Goal: Information Seeking & Learning: Learn about a topic

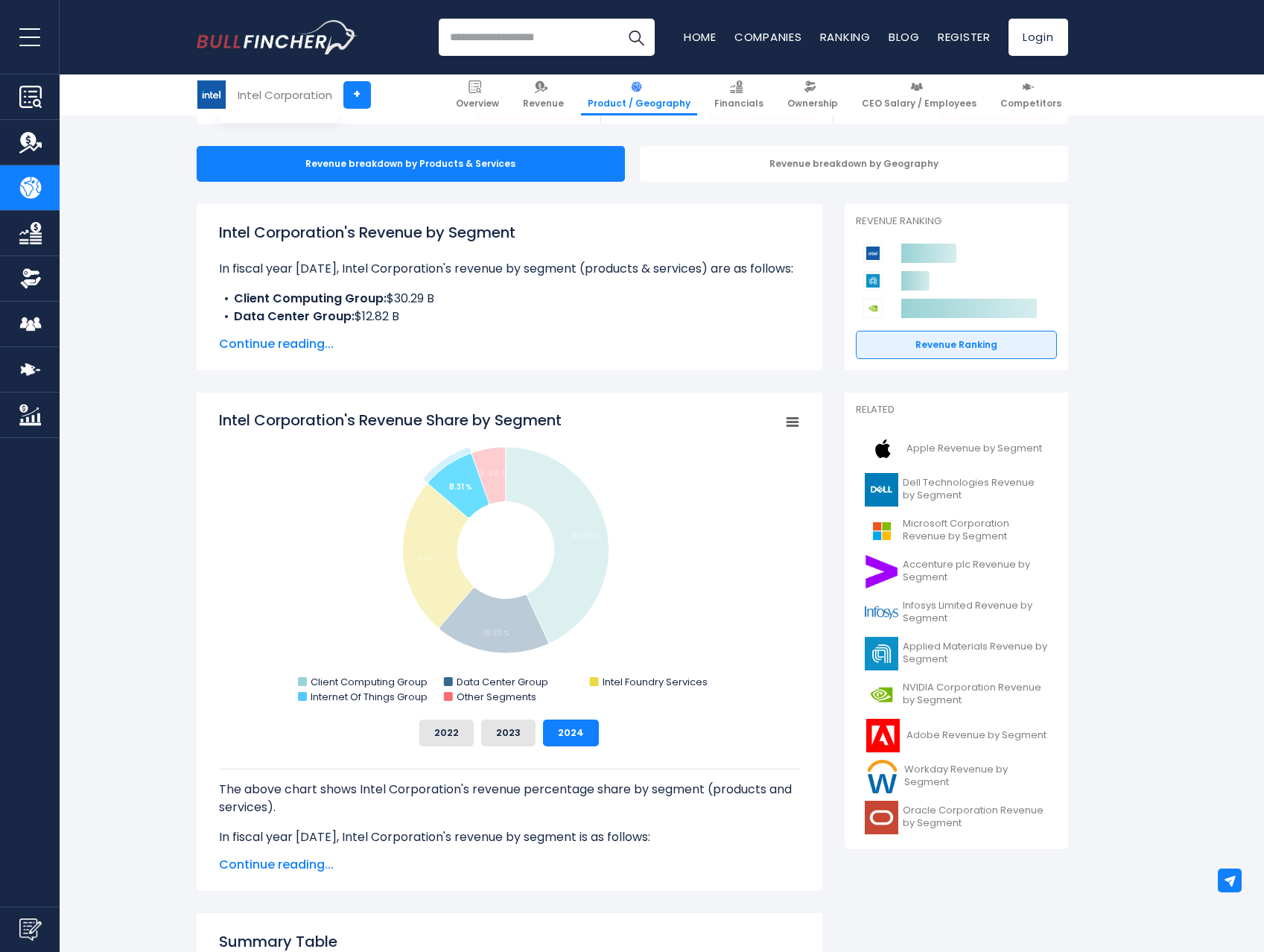
scroll to position [220, 0]
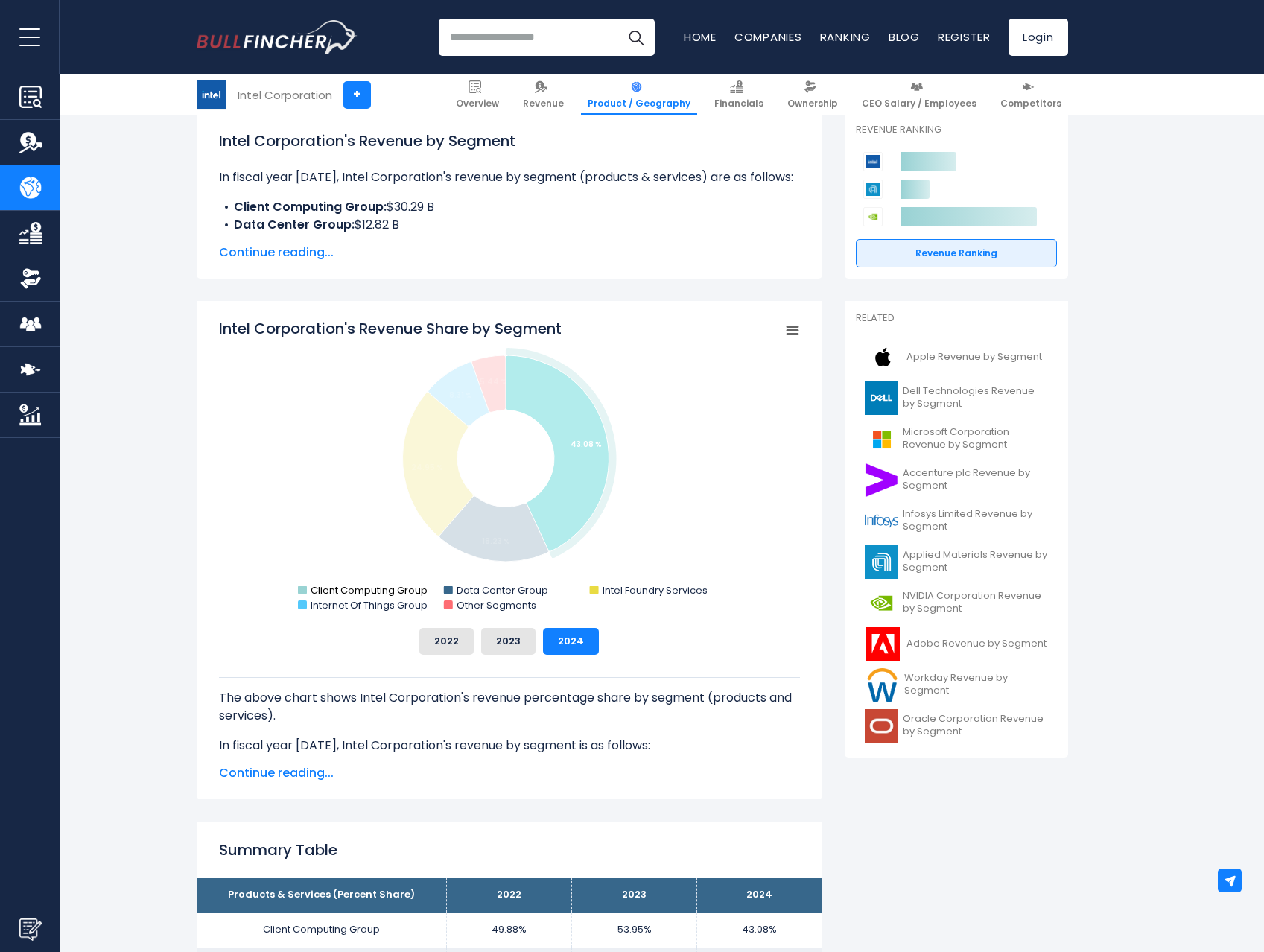
click at [344, 589] on text "Client Computing Group" at bounding box center [368, 591] width 117 height 14
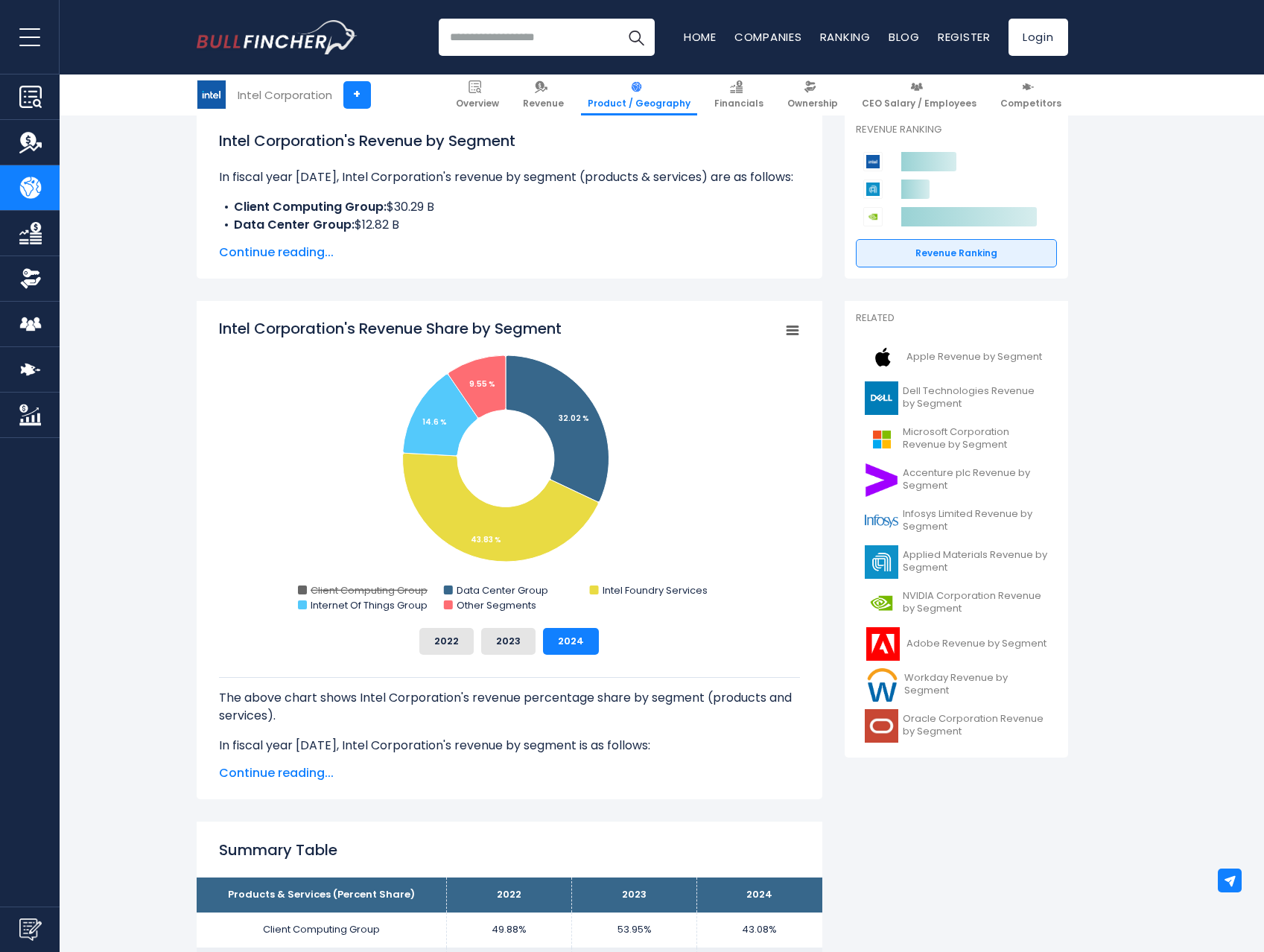
click at [344, 589] on text "Client Computing Group" at bounding box center [368, 591] width 117 height 14
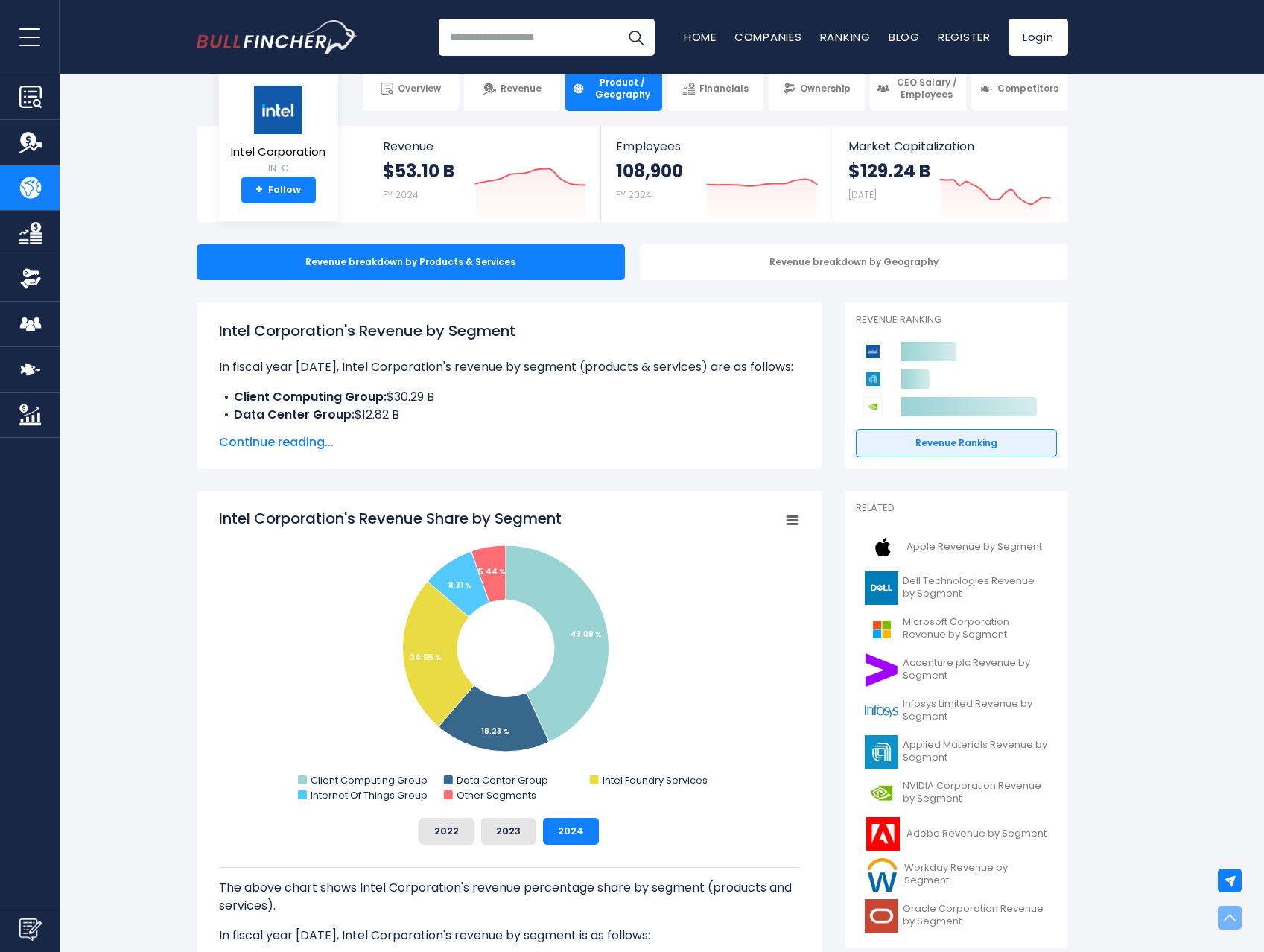
scroll to position [0, 0]
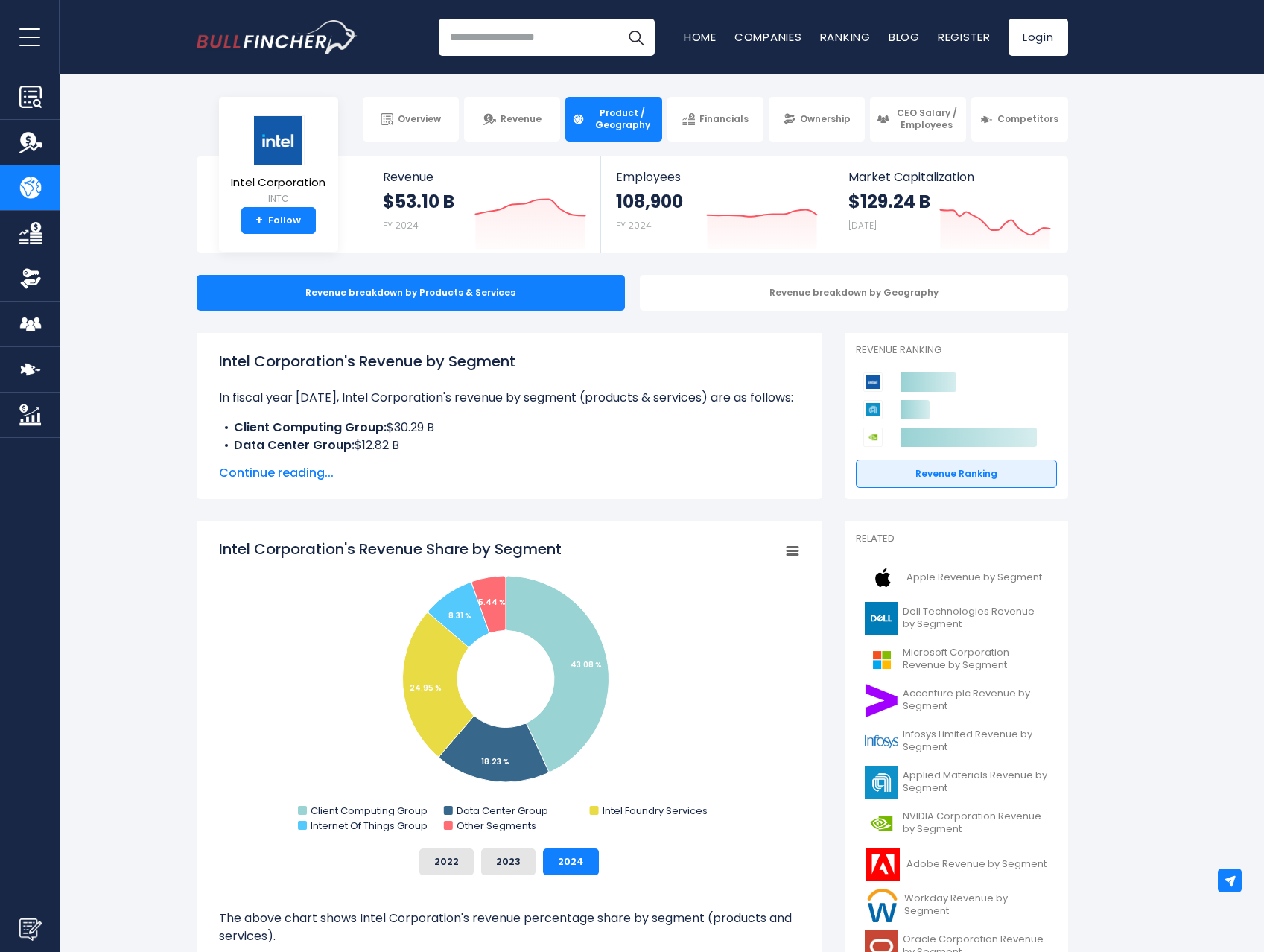
click at [542, 38] on input "search" at bounding box center [546, 38] width 216 height 38
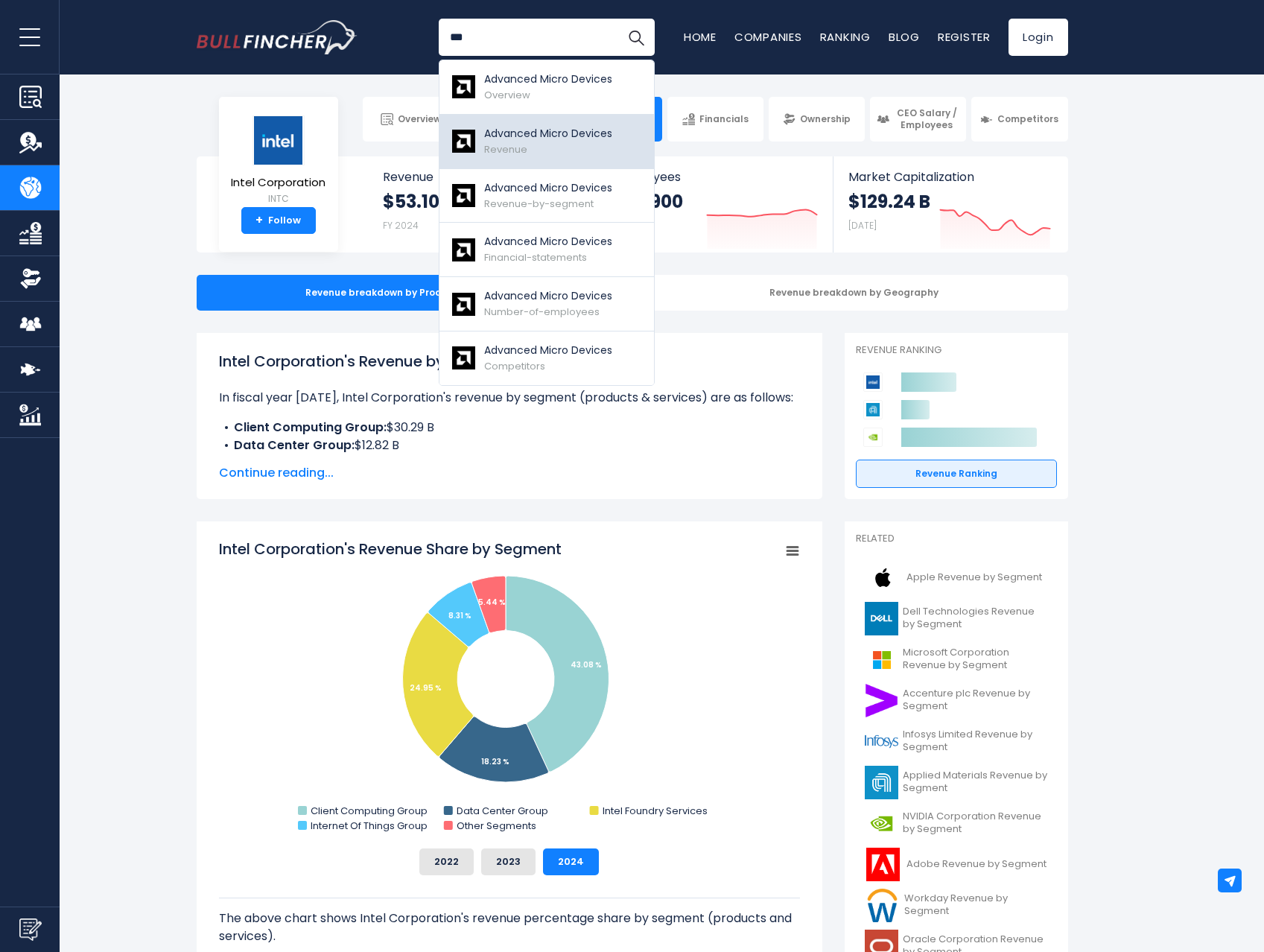
type input "***"
click at [568, 153] on div "Advanced Micro Devices Revenue" at bounding box center [548, 141] width 128 height 32
drag, startPoint x: 417, startPoint y: 464, endPoint x: 419, endPoint y: 452, distance: 12.2
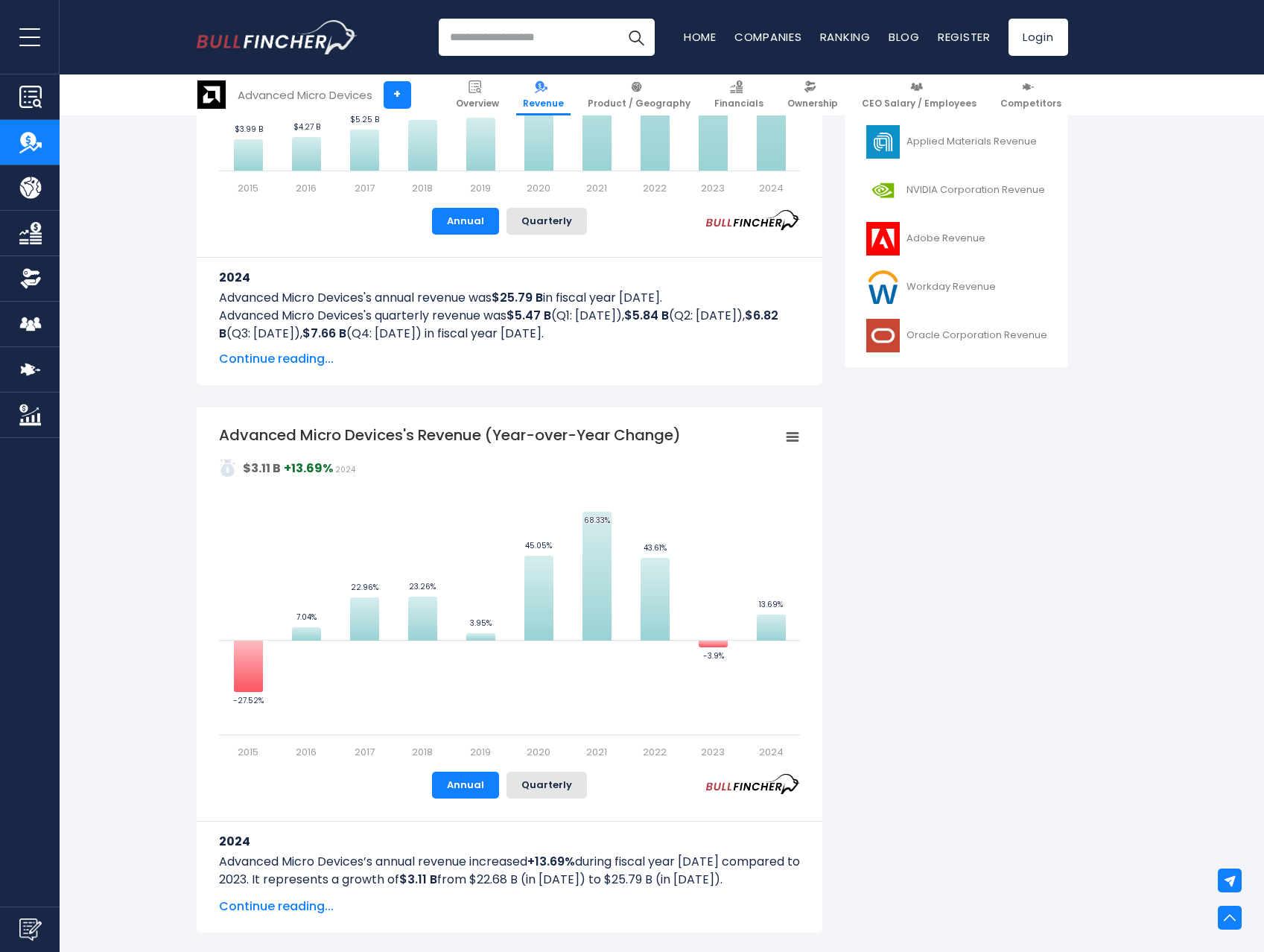
scroll to position [643, 0]
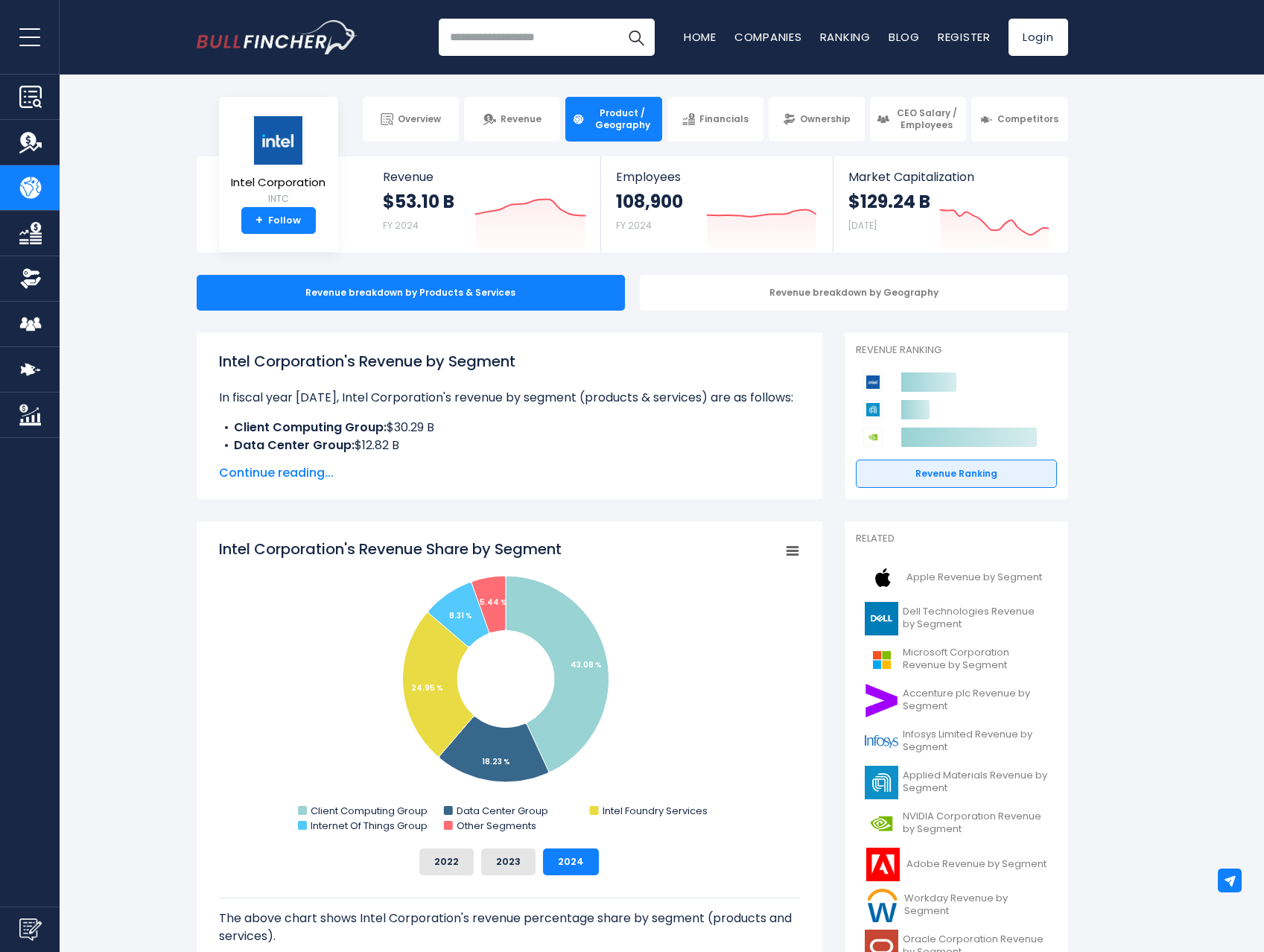
click at [519, 32] on input "search" at bounding box center [546, 38] width 216 height 38
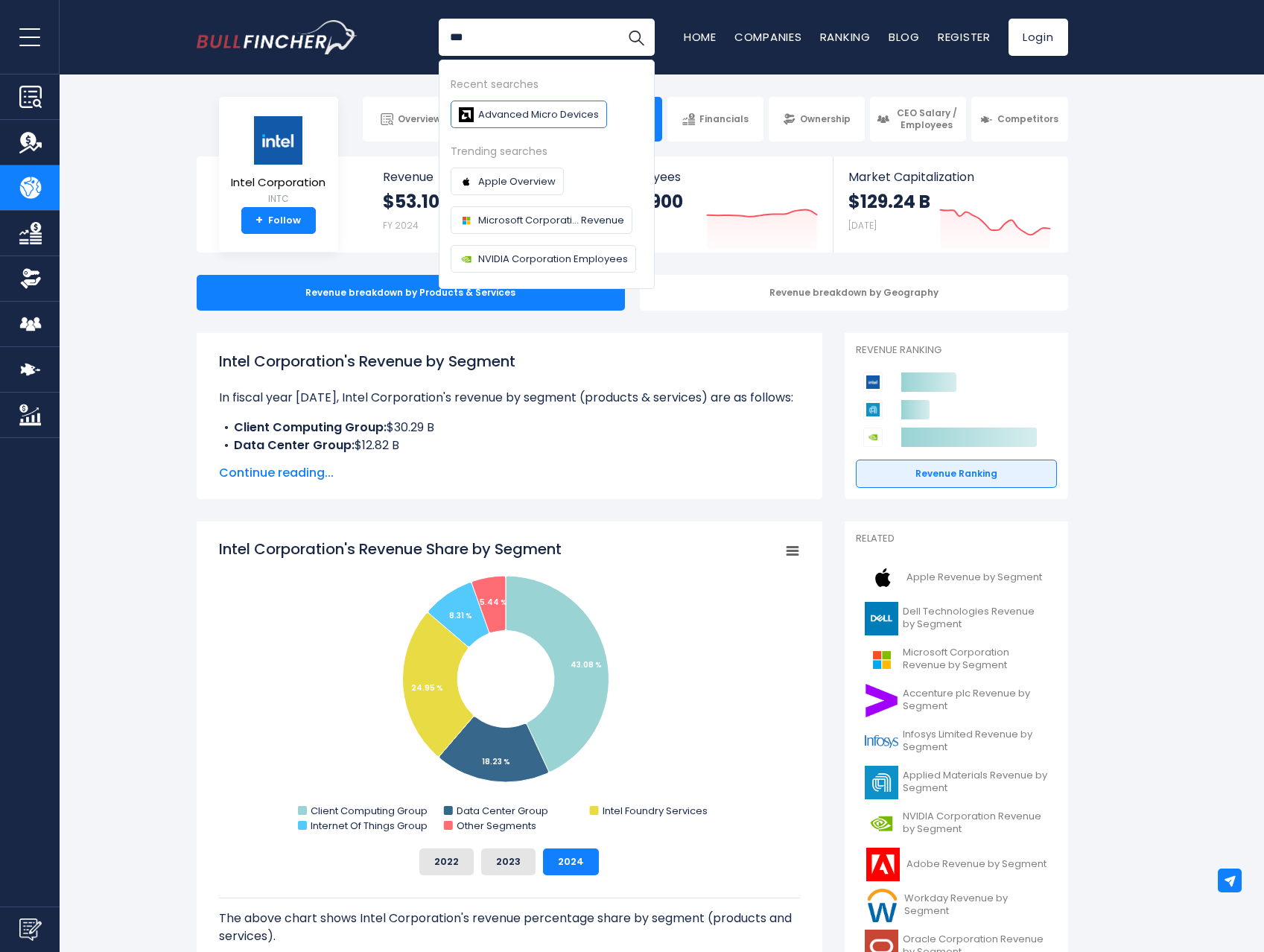
type input "***"
click at [526, 111] on span "Advanced Micro Devices" at bounding box center [538, 115] width 120 height 16
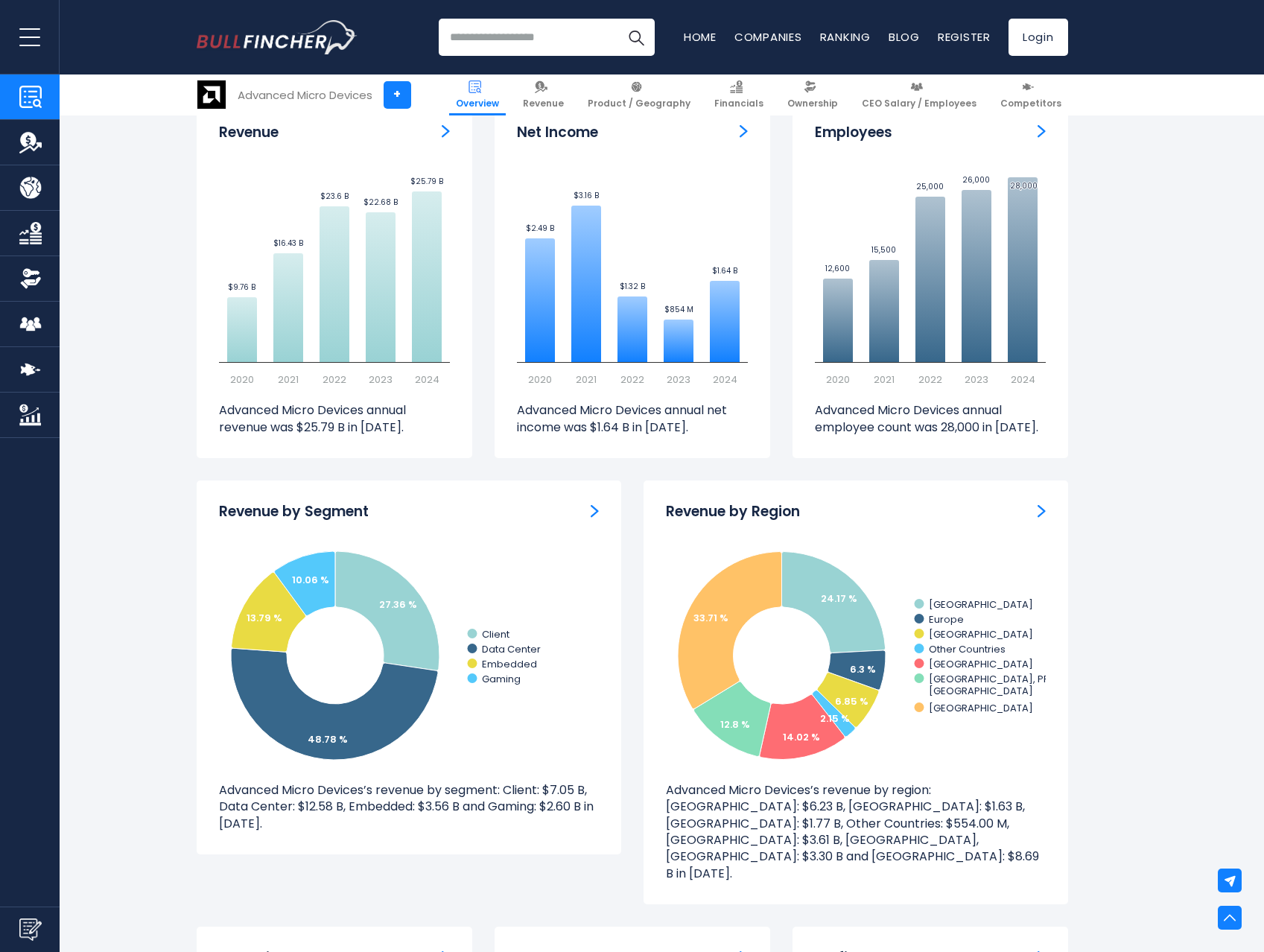
scroll to position [1033, 0]
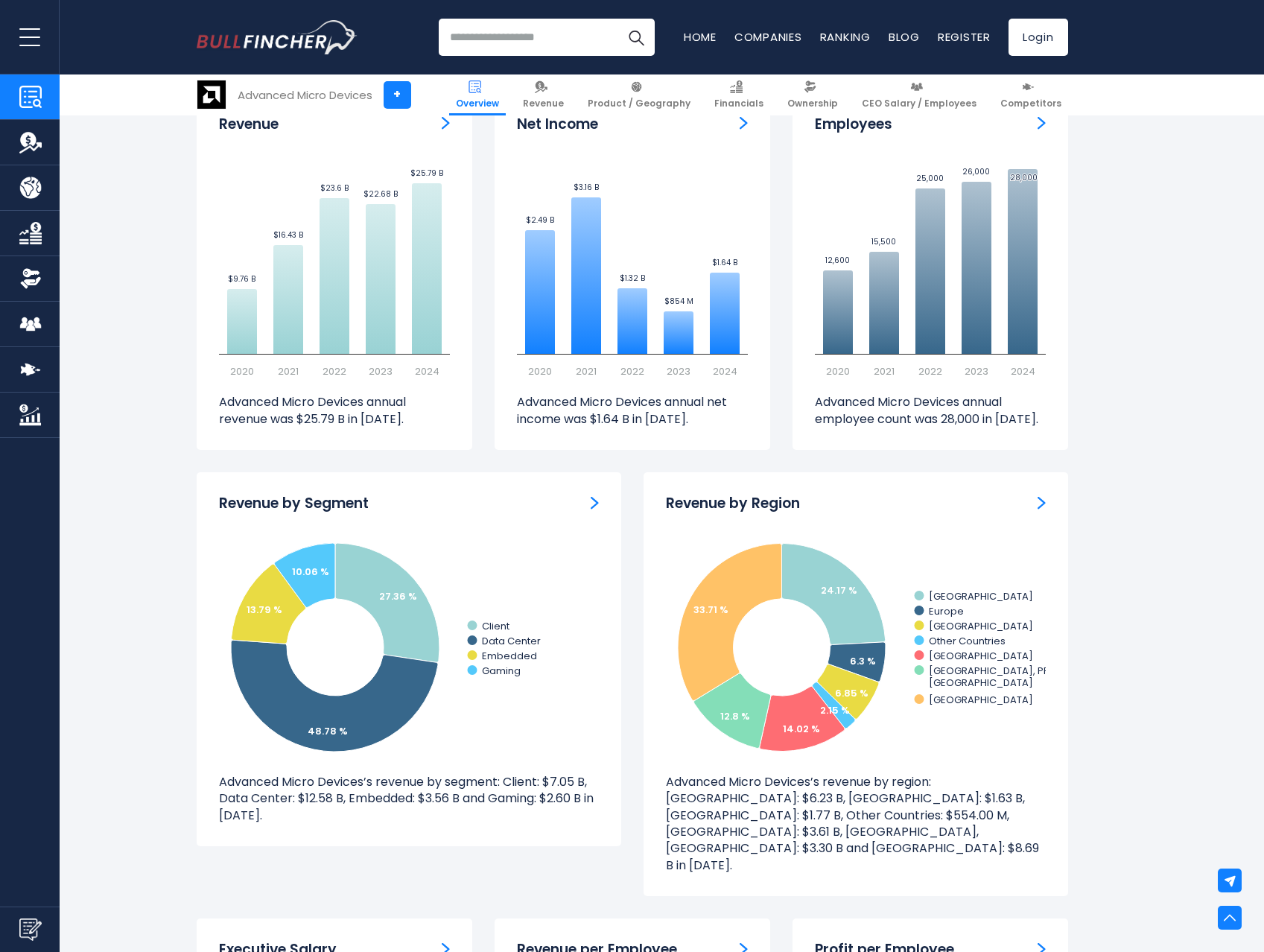
click at [606, 506] on div "Revenue by Segment Created with Highcharts 12.1.2 27.36 % 48.78 % 13.79 % 10.06…" at bounding box center [409, 659] width 425 height 374
click at [589, 506] on div "Revenue by Segment" at bounding box center [409, 504] width 380 height 19
click at [595, 506] on img "Revenue by Segment" at bounding box center [594, 503] width 8 height 14
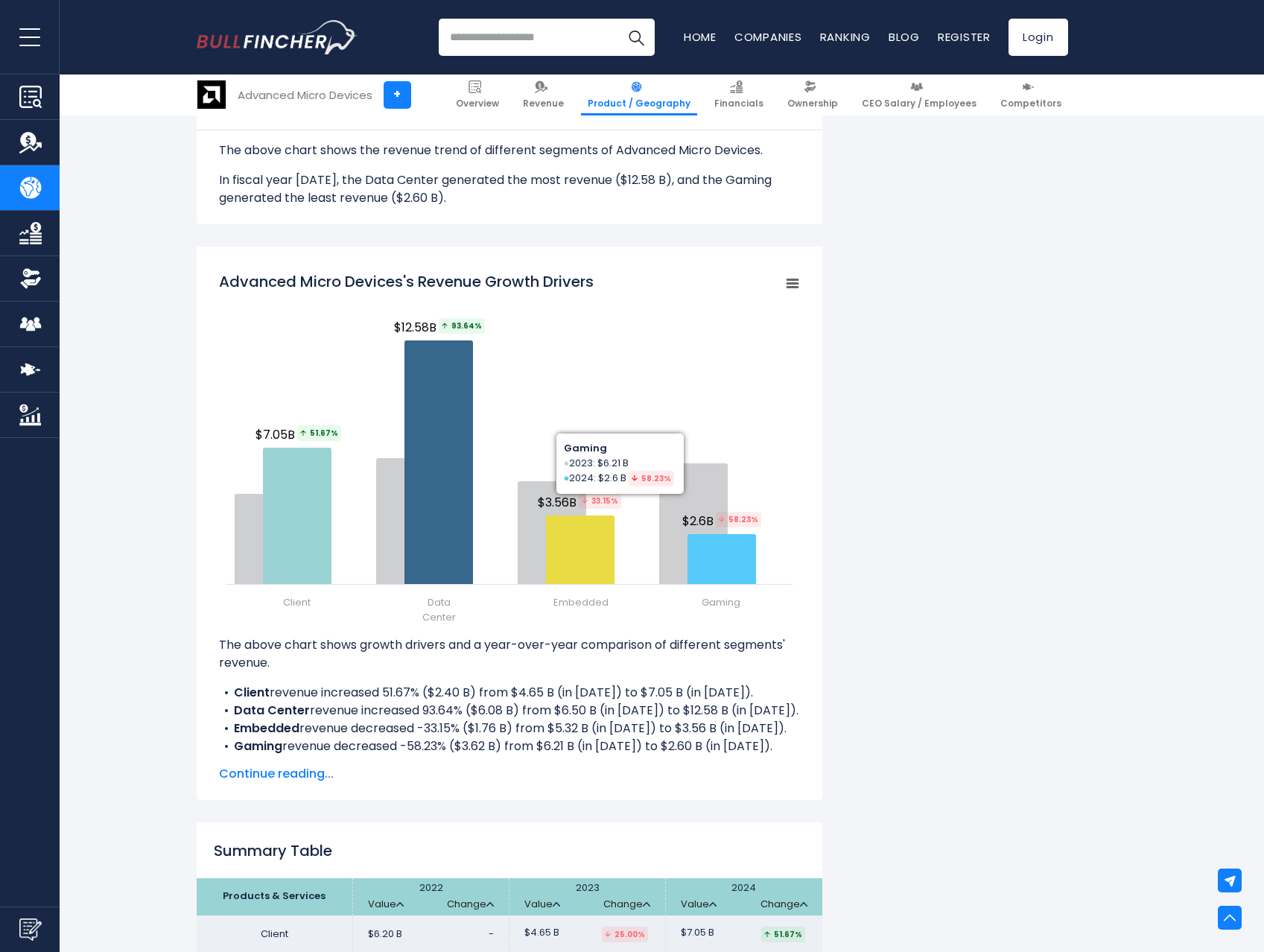
scroll to position [1635, 0]
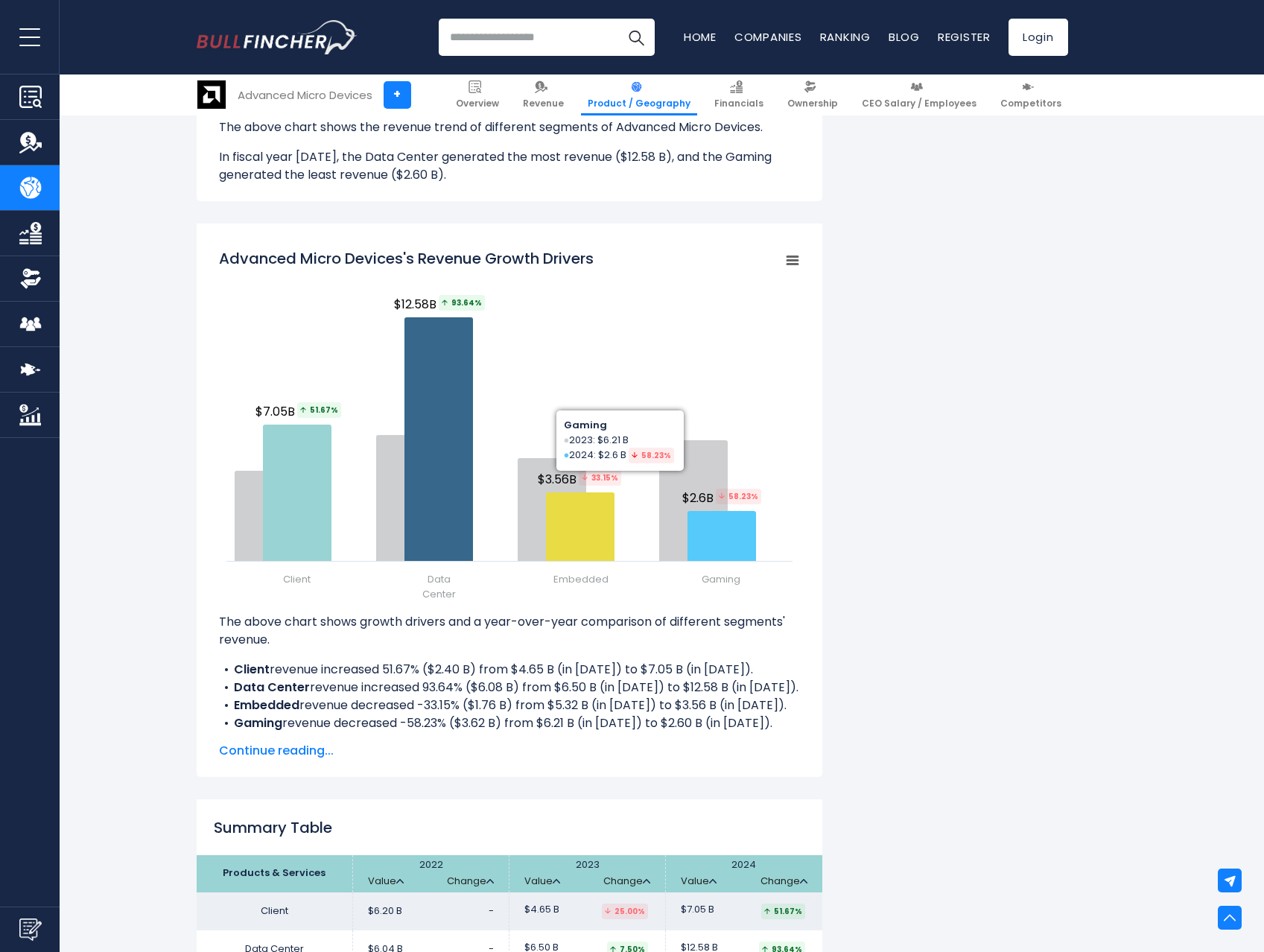
click at [978, 549] on div "Advanced Micro Devices's Revenue by Segment In fiscal year [DATE], Advanced Mic…" at bounding box center [632, 194] width 871 height 2992
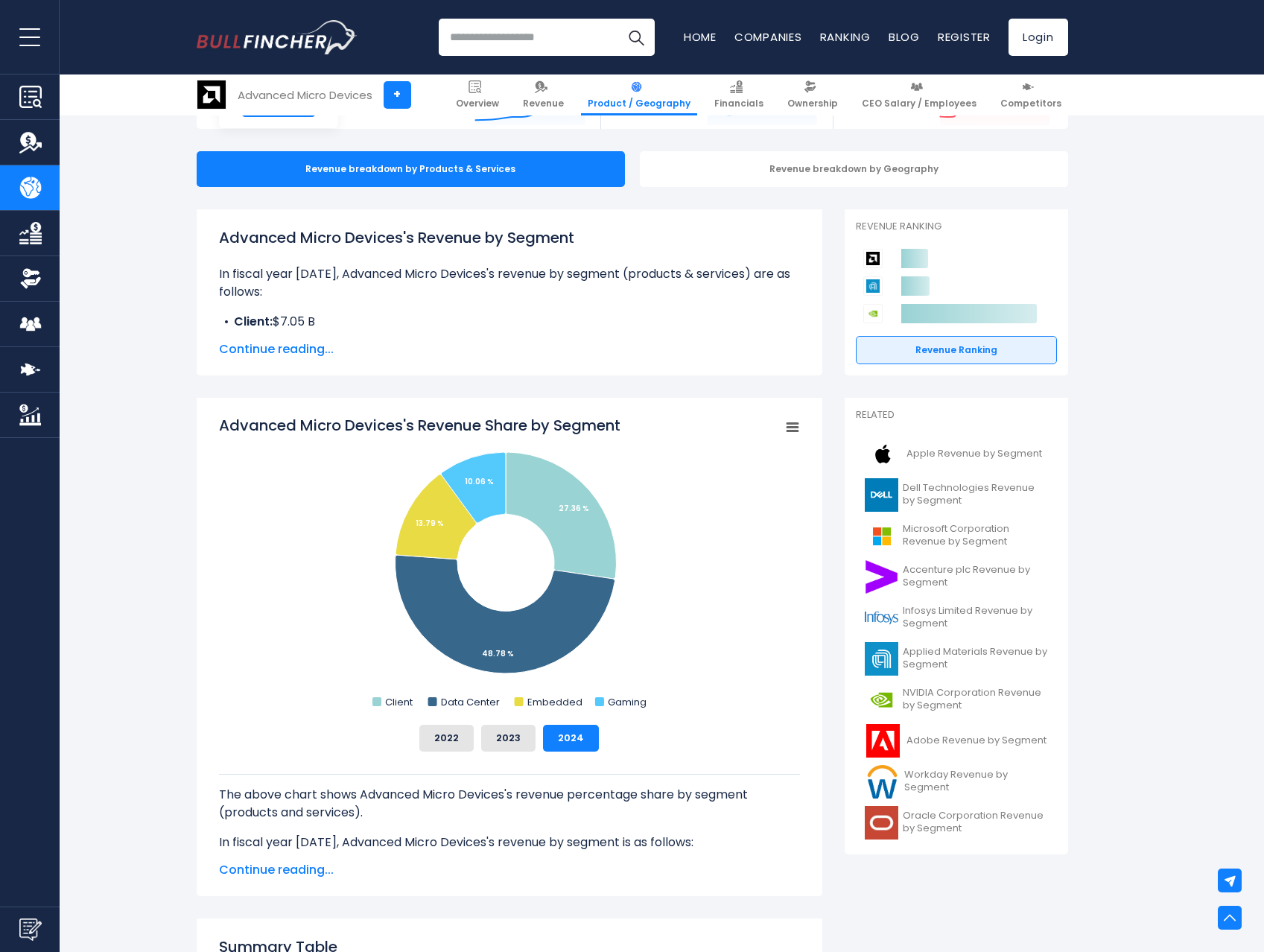
scroll to position [34, 0]
